Goal: Information Seeking & Learning: Learn about a topic

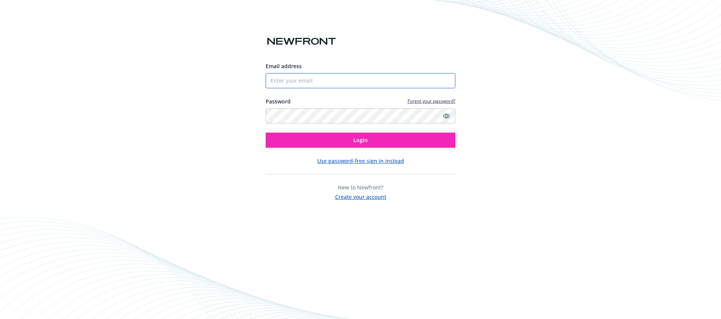
click at [359, 77] on input "Email address" at bounding box center [361, 80] width 190 height 15
type input "[PERSON_NAME][EMAIL_ADDRESS][PERSON_NAME][DOMAIN_NAME]"
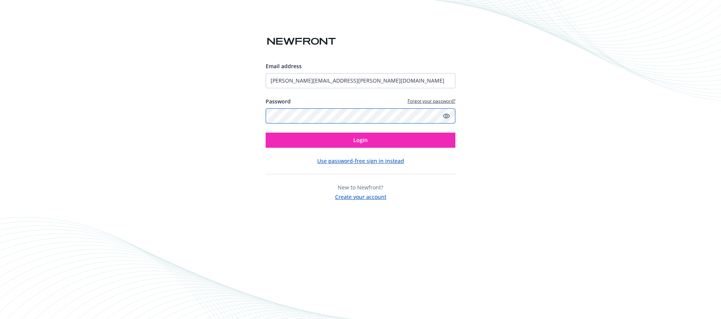
click at [266, 133] on button "Login" at bounding box center [361, 140] width 190 height 15
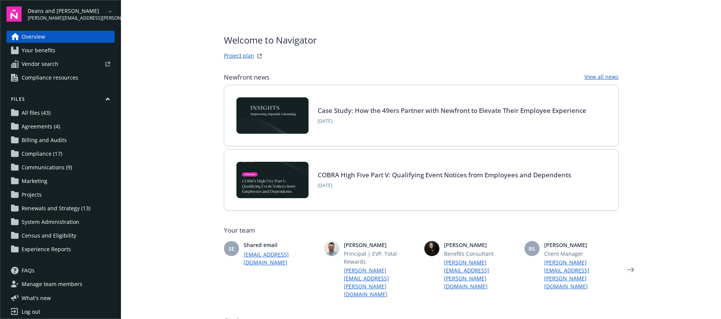
click at [51, 53] on span "Your benefits" at bounding box center [39, 50] width 34 height 12
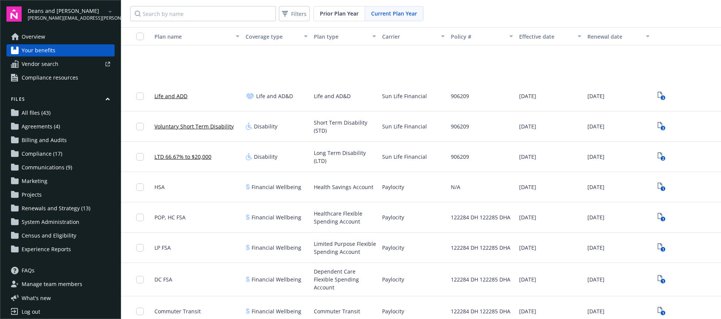
scroll to position [546, 0]
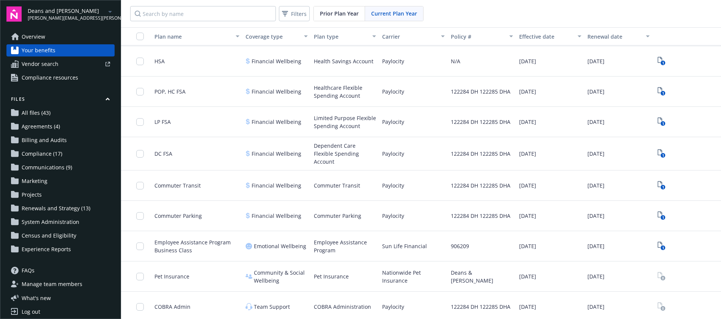
click at [328, 217] on div "Commuter Parking" at bounding box center [345, 216] width 68 height 30
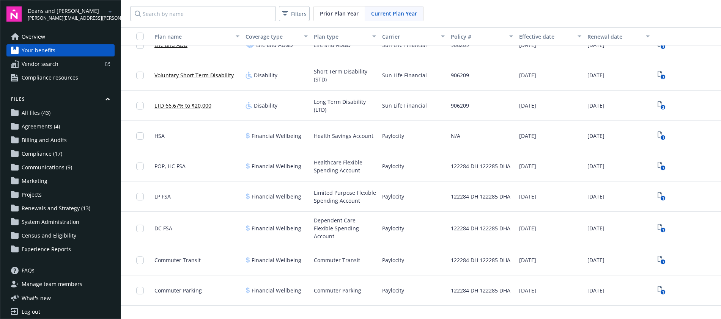
scroll to position [314, 0]
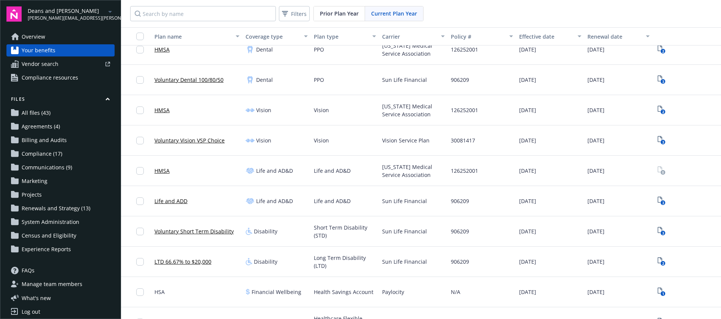
click at [194, 176] on div "HMSA" at bounding box center [196, 171] width 91 height 30
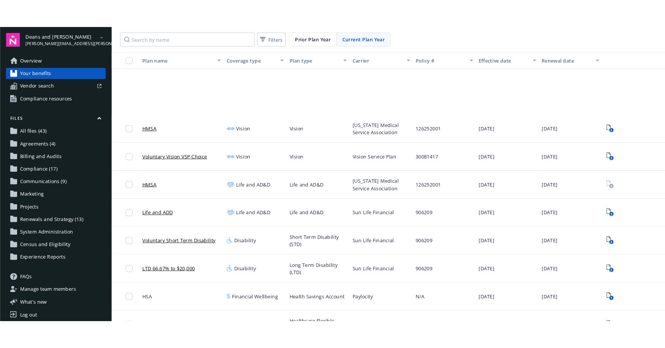
scroll to position [476, 0]
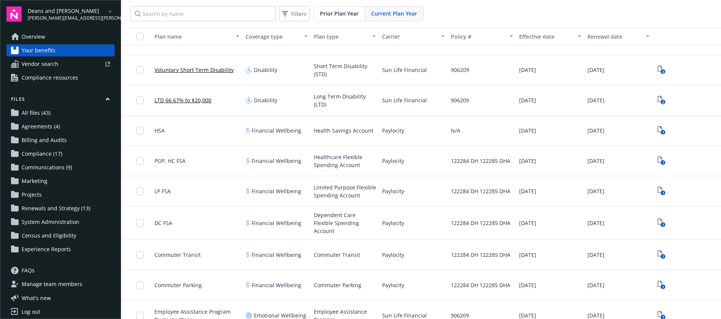
click at [157, 192] on span "LP FSA" at bounding box center [162, 191] width 16 height 8
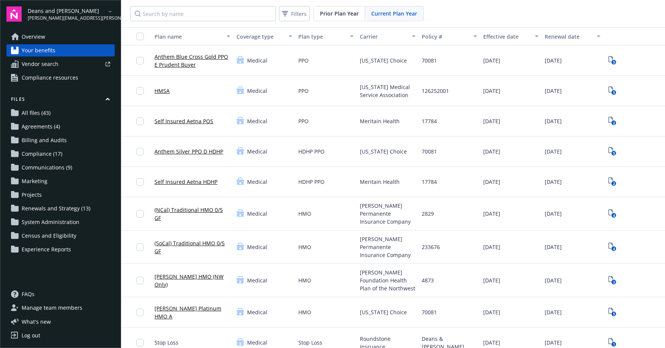
scroll to position [0, 0]
click at [284, 147] on div "Medical" at bounding box center [263, 152] width 61 height 30
click at [190, 152] on link "Anthem Silver PPO D HDHP" at bounding box center [188, 152] width 69 height 8
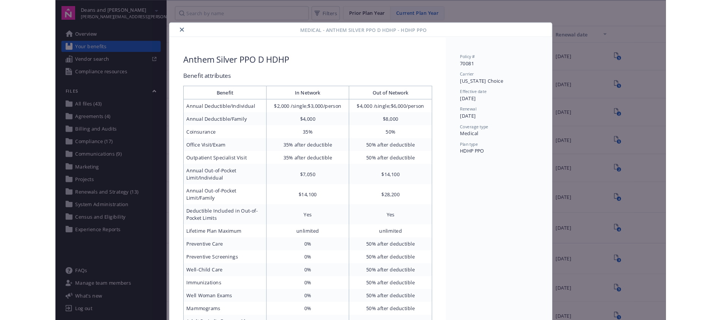
scroll to position [23, 0]
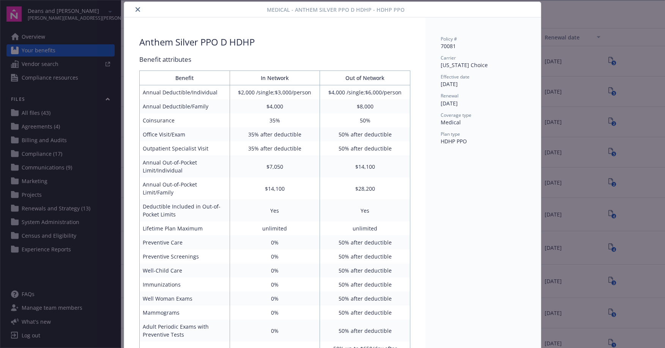
click at [135, 11] on icon "close" at bounding box center [137, 9] width 5 height 5
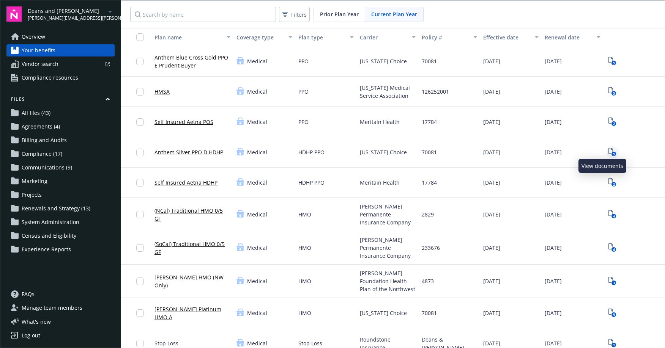
click at [606, 151] on link "5" at bounding box center [612, 152] width 12 height 12
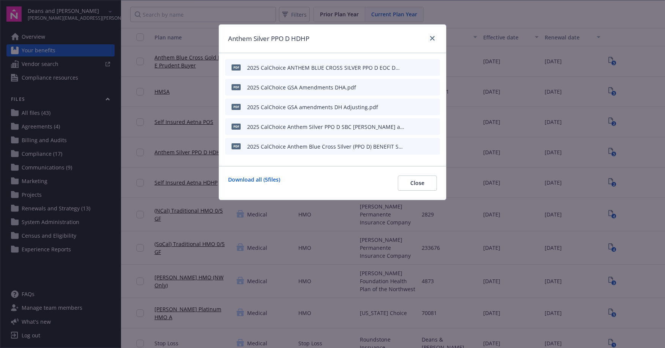
click at [432, 68] on icon "preview file" at bounding box center [432, 66] width 7 height 5
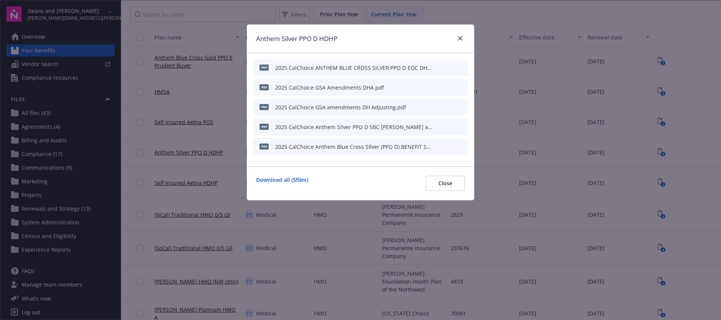
click at [455, 36] on div at bounding box center [459, 39] width 12 height 10
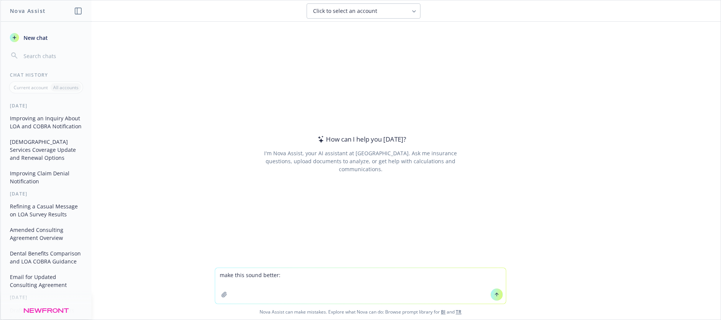
type textarea "make this sound better: When we spoke to Darrell about this, I believe he’d men…"
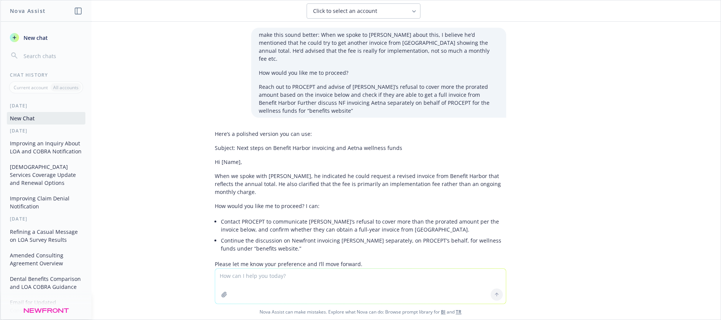
scroll to position [19, 0]
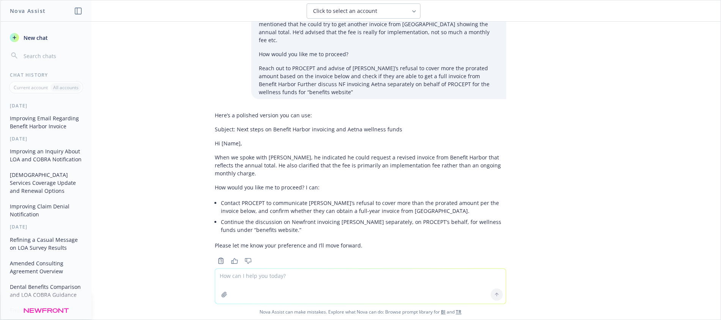
click at [312, 278] on textarea at bounding box center [360, 286] width 291 height 35
type textarea "make it slightly more casual"
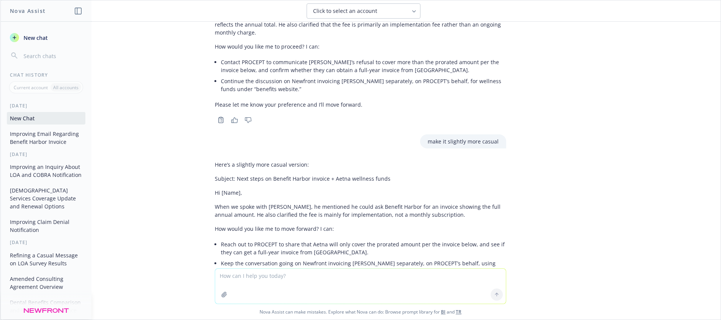
scroll to position [201, 0]
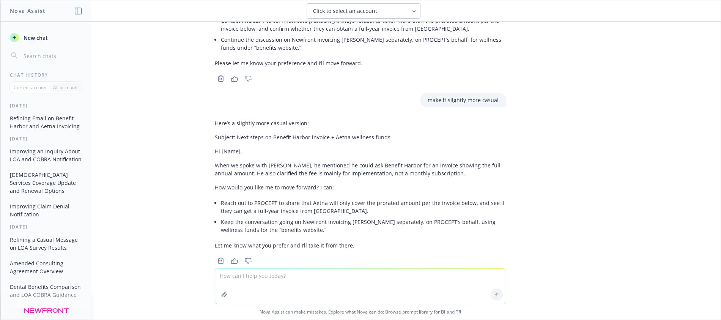
click at [258, 167] on div "Here’s a slightly more casual version: Subject: Next steps on Benefit Harbor in…" at bounding box center [360, 184] width 291 height 136
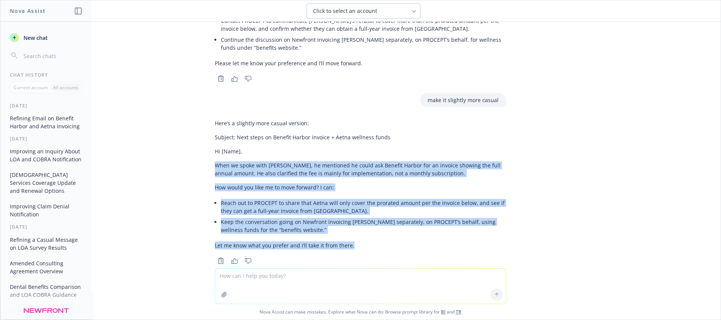
drag, startPoint x: 201, startPoint y: 148, endPoint x: 374, endPoint y: 226, distance: 189.3
click at [374, 226] on div "make this sound better: When we spoke to Darrell about this, I believe he’d men…" at bounding box center [360, 145] width 720 height 247
copy div "When we spoke with Darrell, he mentioned he could ask Benefit Harbor for an inv…"
